Goal: Information Seeking & Learning: Learn about a topic

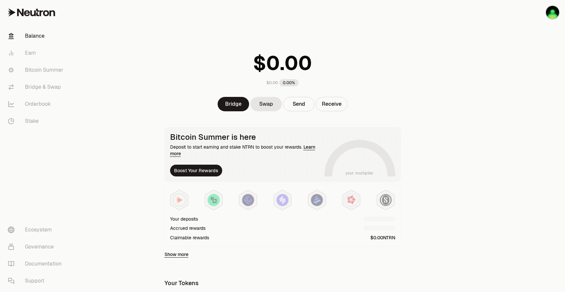
click at [457, 179] on main "$0.00 0.00% Bridge Swap Send Receive Bitcoin Summer is here Deposit to start ea…" at bounding box center [318, 252] width 491 height 505
click at [37, 50] on link "Earn" at bounding box center [37, 53] width 68 height 17
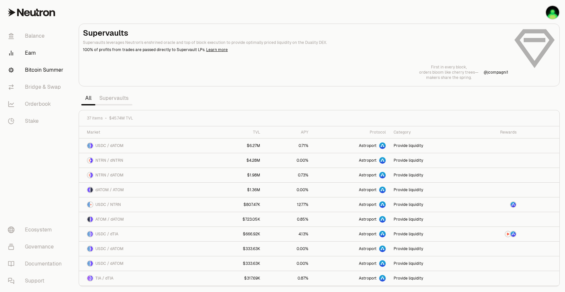
click at [40, 71] on link "Bitcoin Summer" at bounding box center [37, 70] width 68 height 17
